Goal: Navigation & Orientation: Understand site structure

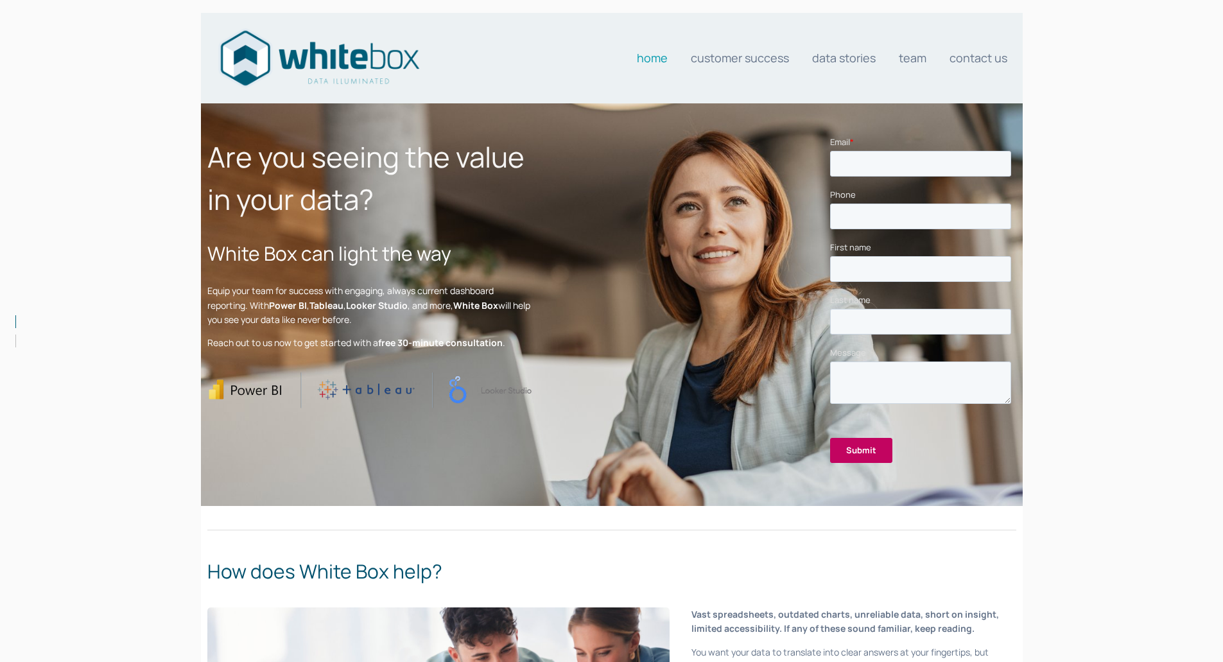
click at [750, 51] on link "Customer Success" at bounding box center [740, 58] width 98 height 26
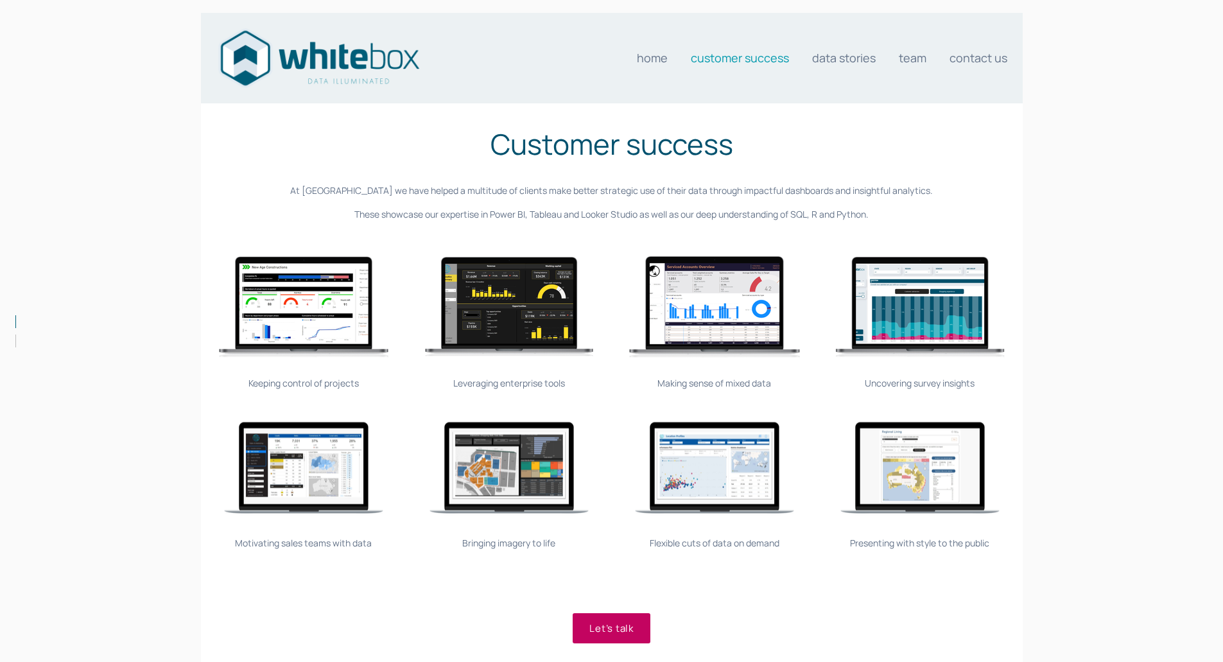
click at [918, 61] on link "Team" at bounding box center [913, 58] width 28 height 26
